Goal: Task Accomplishment & Management: Complete application form

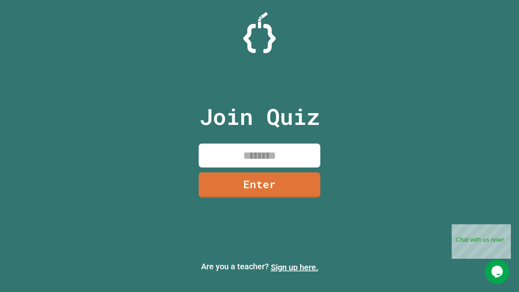
click at [294, 267] on link "Sign up here." at bounding box center [294, 267] width 47 height 10
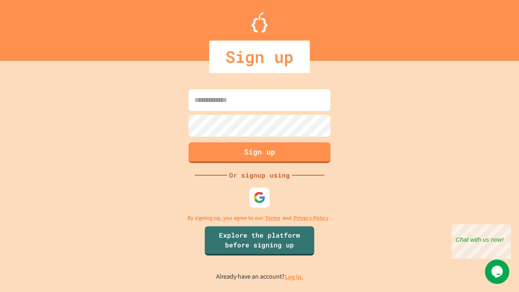
click at [294, 276] on link "Log in." at bounding box center [293, 276] width 19 height 9
